Goal: Navigation & Orientation: Understand site structure

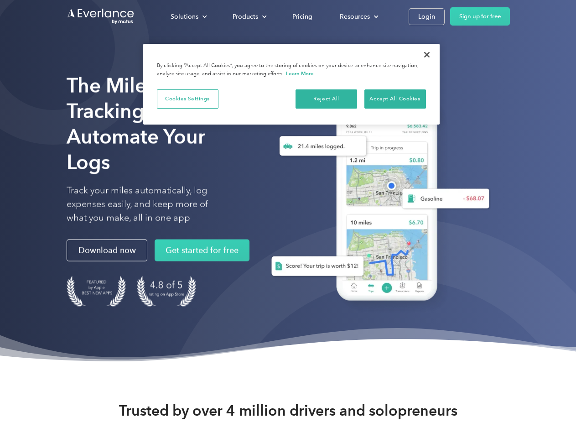
click at [188, 16] on div "Solutions" at bounding box center [185, 16] width 28 height 11
click at [249, 16] on div "Products" at bounding box center [246, 16] width 26 height 11
click at [358, 16] on div "Resources" at bounding box center [355, 16] width 30 height 11
click at [188, 99] on button "Cookies Settings" at bounding box center [188, 98] width 62 height 19
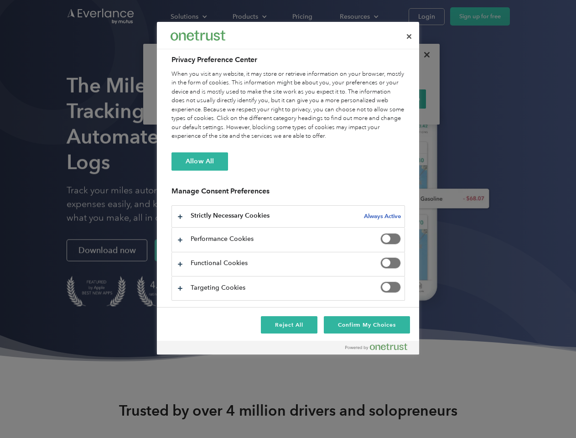
click at [327, 99] on div "When you visit any website, it may store or retrieve information on your browse…" at bounding box center [289, 105] width 234 height 71
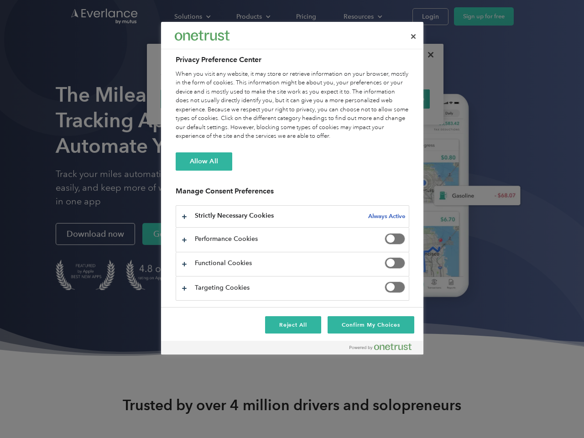
click at [395, 99] on div "When you visit any website, it may store or retrieve information on your browse…" at bounding box center [293, 105] width 234 height 71
click at [427, 55] on div at bounding box center [292, 219] width 584 height 438
